Goal: Task Accomplishment & Management: Use online tool/utility

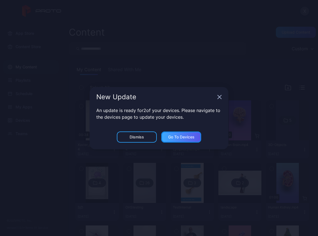
click at [184, 136] on div "Go to devices" at bounding box center [181, 137] width 26 height 4
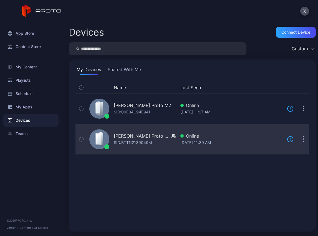
click at [155, 137] on div "[PERSON_NAME] Proto Luma" at bounding box center [142, 135] width 56 height 7
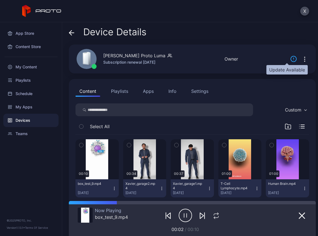
click at [290, 58] on icon at bounding box center [293, 59] width 7 height 7
click at [302, 58] on icon "button" at bounding box center [305, 59] width 7 height 7
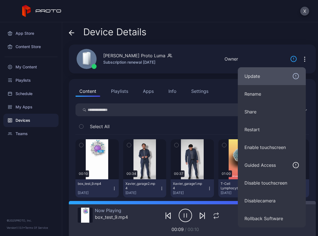
click at [251, 74] on div "Update" at bounding box center [272, 76] width 55 height 7
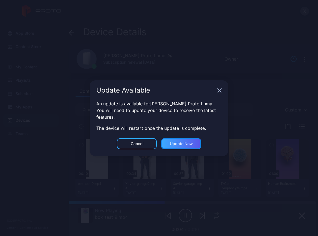
click at [184, 144] on div "Update now" at bounding box center [181, 143] width 23 height 4
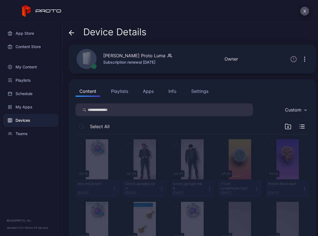
click at [42, 122] on div "Devices" at bounding box center [30, 120] width 55 height 13
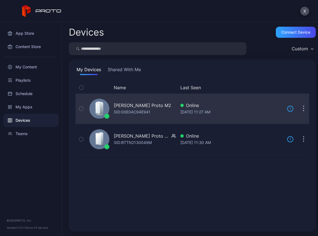
click at [129, 109] on div "SID: 00E04C94E941" at bounding box center [132, 112] width 37 height 7
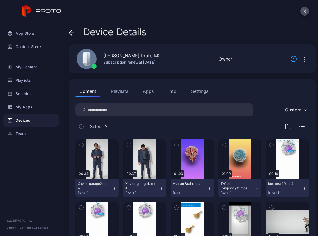
click at [302, 59] on icon "button" at bounding box center [305, 59] width 7 height 7
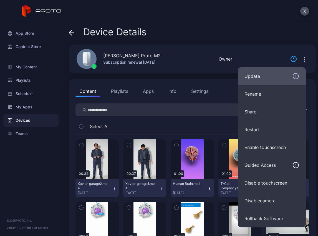
click at [262, 77] on div "Update" at bounding box center [272, 76] width 55 height 7
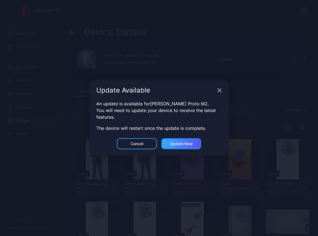
click at [192, 142] on div "Update now" at bounding box center [181, 143] width 23 height 4
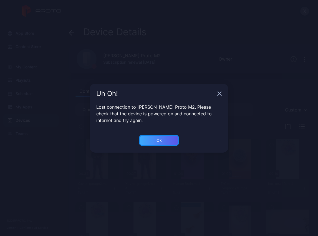
click at [164, 140] on div "Ok" at bounding box center [159, 140] width 40 height 11
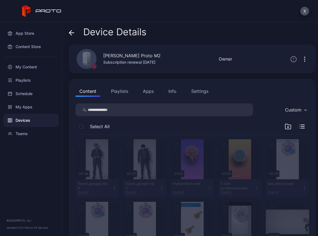
click at [31, 122] on div "Devices" at bounding box center [30, 120] width 55 height 13
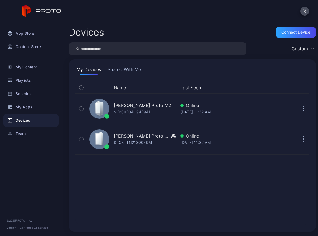
click at [35, 120] on div "Devices" at bounding box center [30, 120] width 55 height 13
